Goal: Task Accomplishment & Management: Complete application form

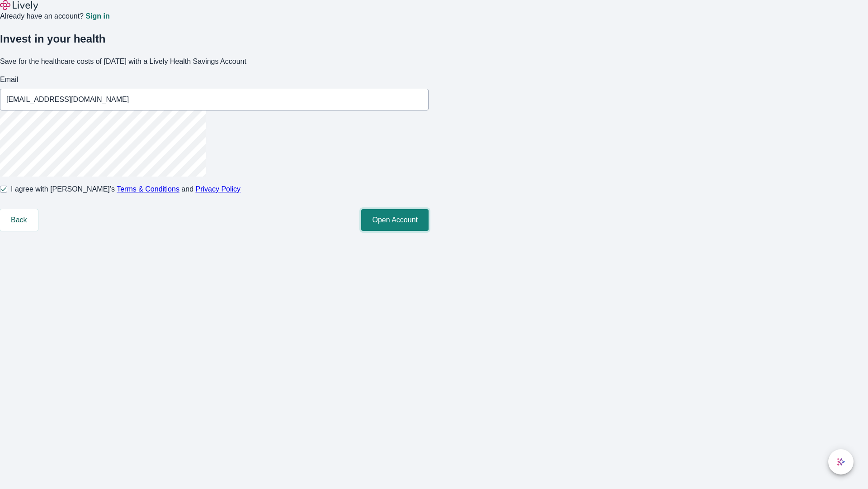
click at [429, 231] on button "Open Account" at bounding box center [394, 220] width 67 height 22
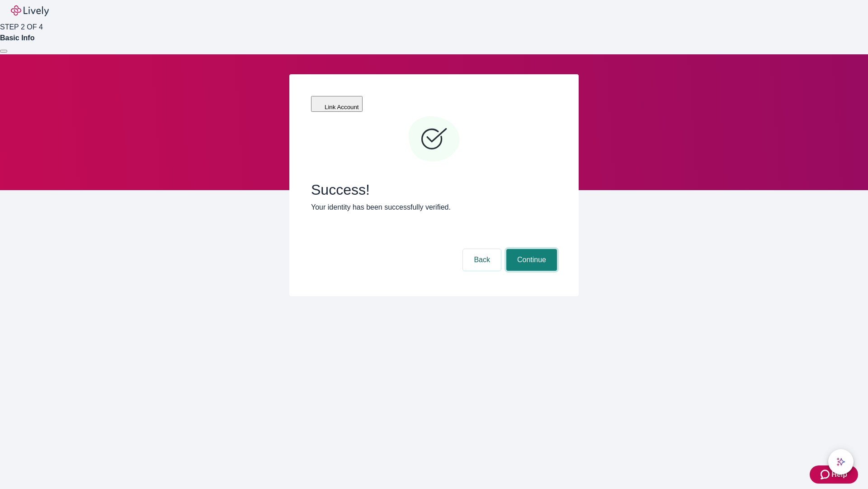
click at [531, 249] on button "Continue" at bounding box center [532, 260] width 51 height 22
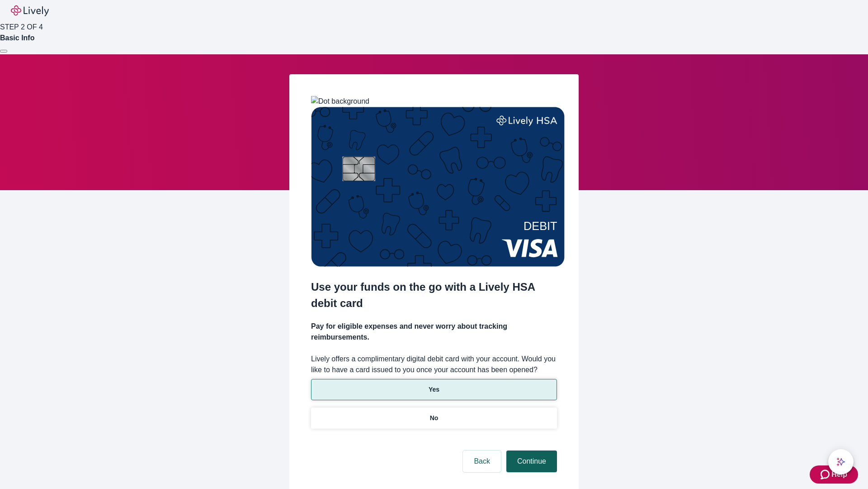
click at [434, 384] on p "Yes" at bounding box center [434, 388] width 11 height 9
click at [531, 450] on button "Continue" at bounding box center [532, 461] width 51 height 22
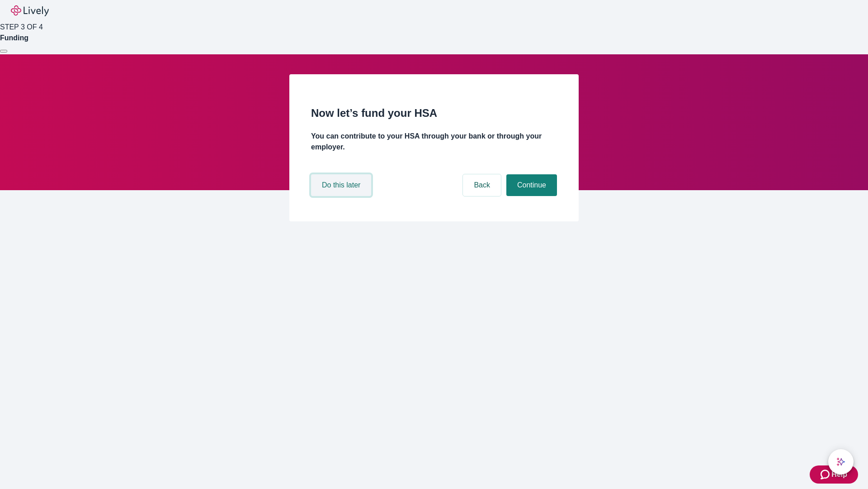
click at [342, 196] on button "Do this later" at bounding box center [341, 185] width 60 height 22
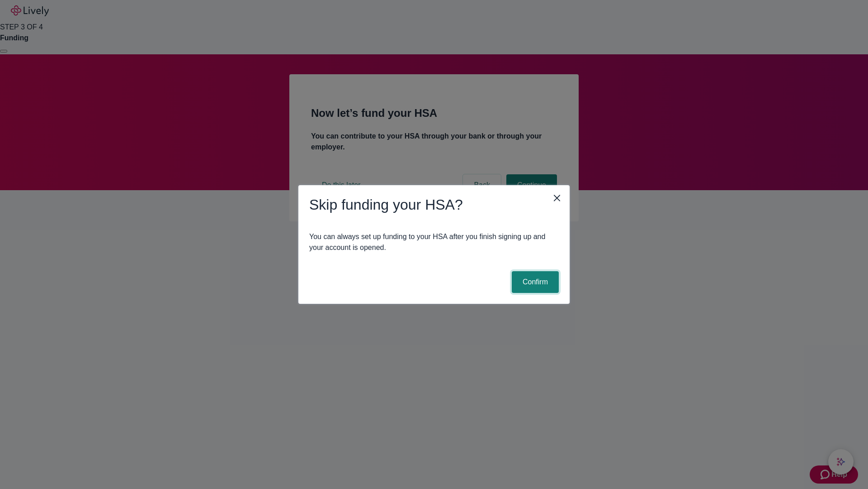
click at [534, 282] on button "Confirm" at bounding box center [535, 282] width 47 height 22
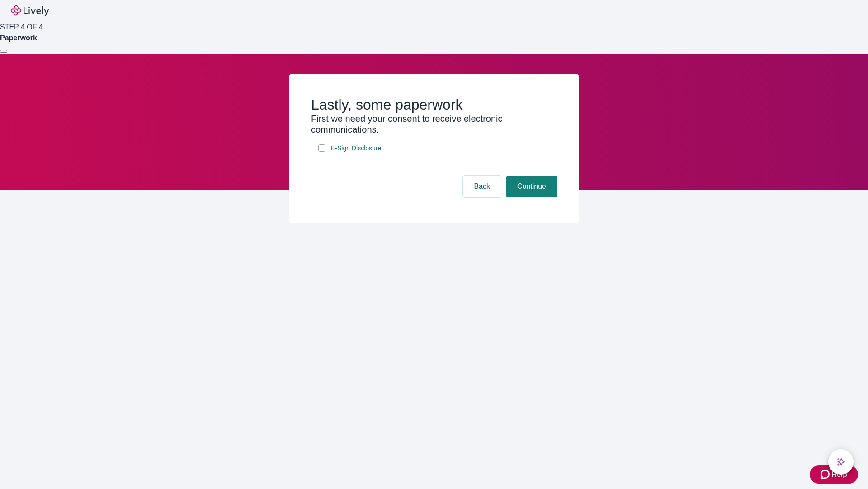
click at [322, 152] on input "E-Sign Disclosure" at bounding box center [321, 147] width 7 height 7
checkbox input "true"
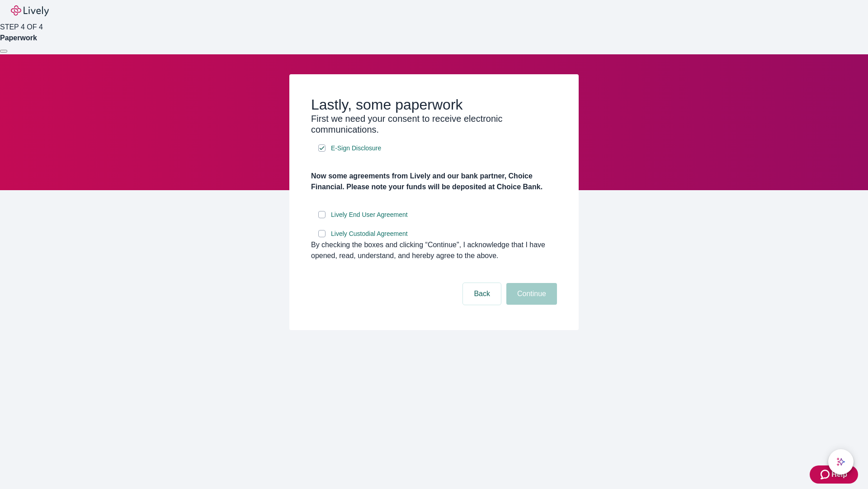
click at [322, 218] on input "Lively End User Agreement" at bounding box center [321, 214] width 7 height 7
checkbox input "true"
click at [322, 237] on input "Lively Custodial Agreement" at bounding box center [321, 233] width 7 height 7
checkbox input "true"
click at [531, 304] on button "Continue" at bounding box center [532, 294] width 51 height 22
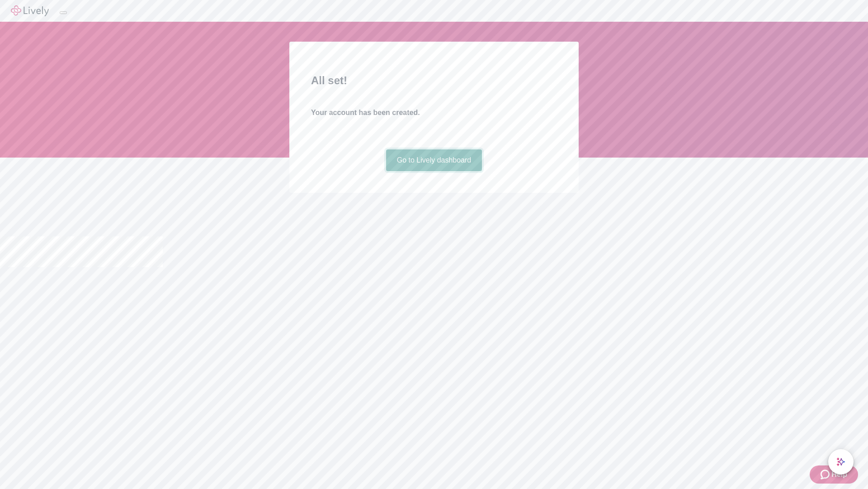
click at [434, 171] on link "Go to Lively dashboard" at bounding box center [434, 160] width 96 height 22
